Goal: Complete application form

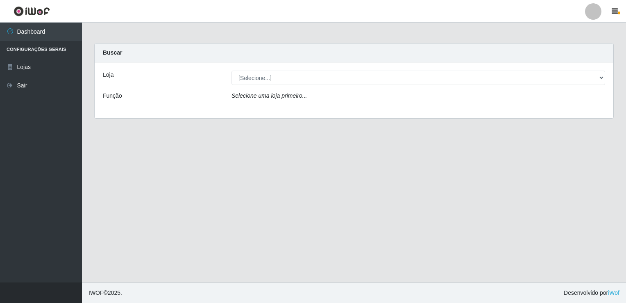
click at [297, 75] on select "[Selecione...] Bemais Supermercados - [GEOGRAPHIC_DATA]" at bounding box center [419, 78] width 374 height 14
select select "250"
click at [232, 71] on select "[Selecione...] Bemais Supermercados - [GEOGRAPHIC_DATA]" at bounding box center [419, 78] width 374 height 14
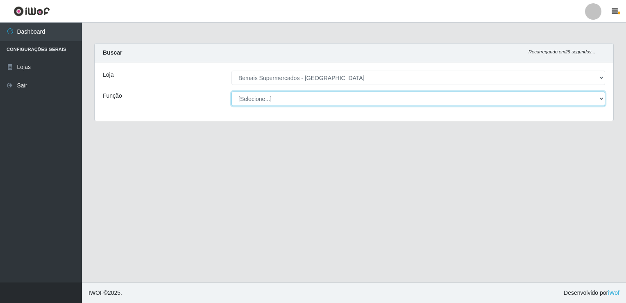
click at [278, 98] on select "[Selecione...] ASG ASG + ASG ++ Auxiliar de Estacionamento Auxiliar de Estacion…" at bounding box center [419, 98] width 374 height 14
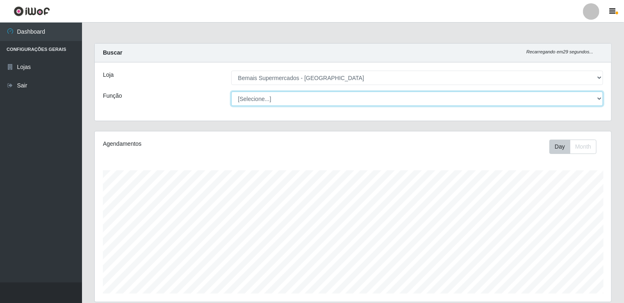
scroll to position [170, 517]
click at [294, 96] on select "[Selecione...] ASG ASG + ASG ++ Auxiliar de Estacionamento Auxiliar de Estacion…" at bounding box center [417, 98] width 372 height 14
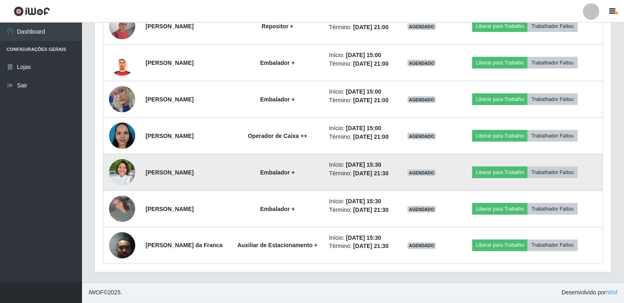
scroll to position [605, 0]
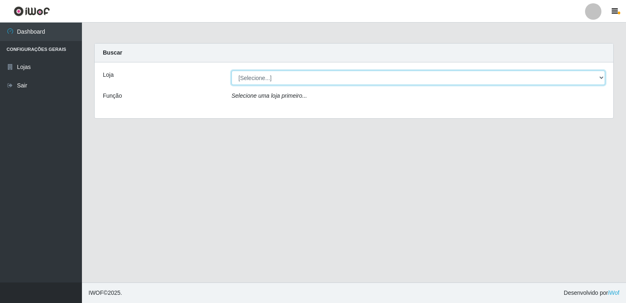
click at [365, 80] on select "[Selecione...] Bemais Supermercados - [GEOGRAPHIC_DATA]" at bounding box center [419, 78] width 374 height 14
select select "250"
click at [232, 71] on select "[Selecione...] Bemais Supermercados - [GEOGRAPHIC_DATA]" at bounding box center [419, 78] width 374 height 14
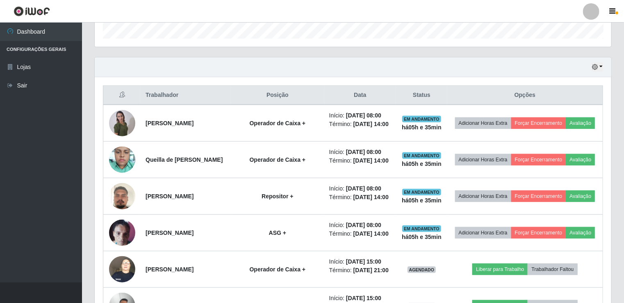
scroll to position [236, 0]
